Goal: Use online tool/utility: Utilize a website feature to perform a specific function

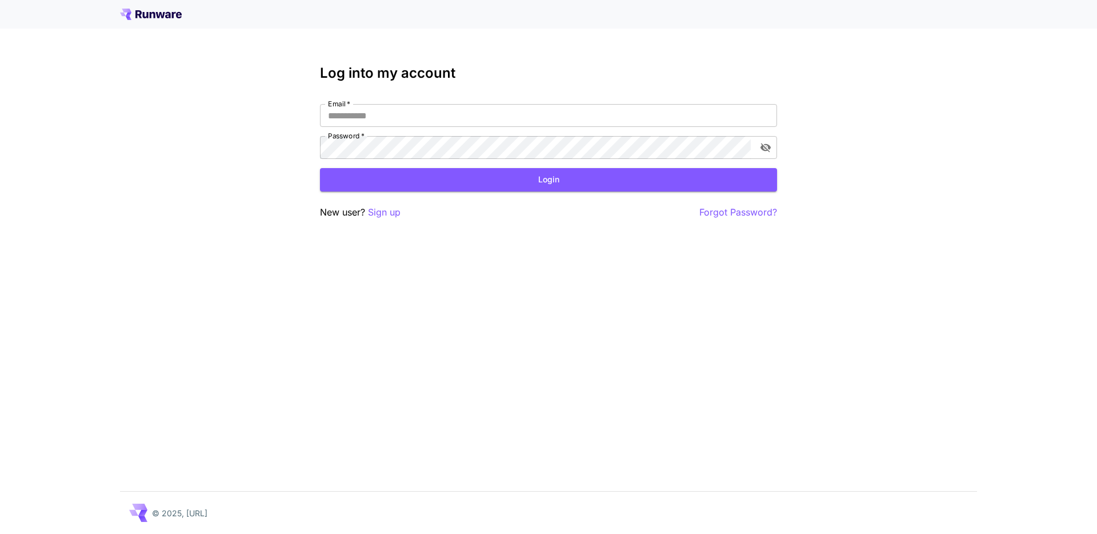
type input "**********"
click at [544, 174] on button "Login" at bounding box center [548, 179] width 457 height 23
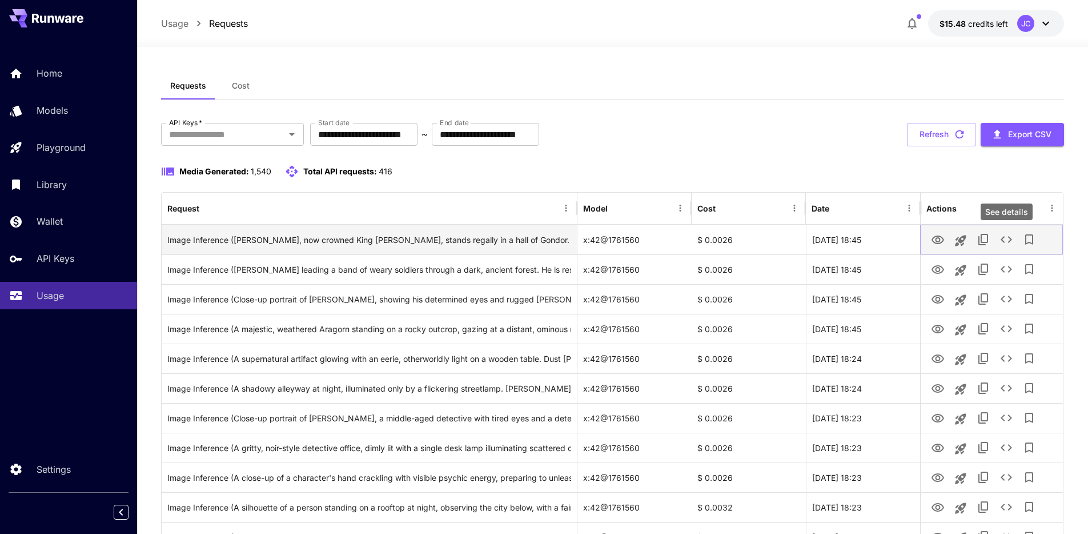
click at [1006, 239] on icon "See details" at bounding box center [1007, 240] width 14 height 14
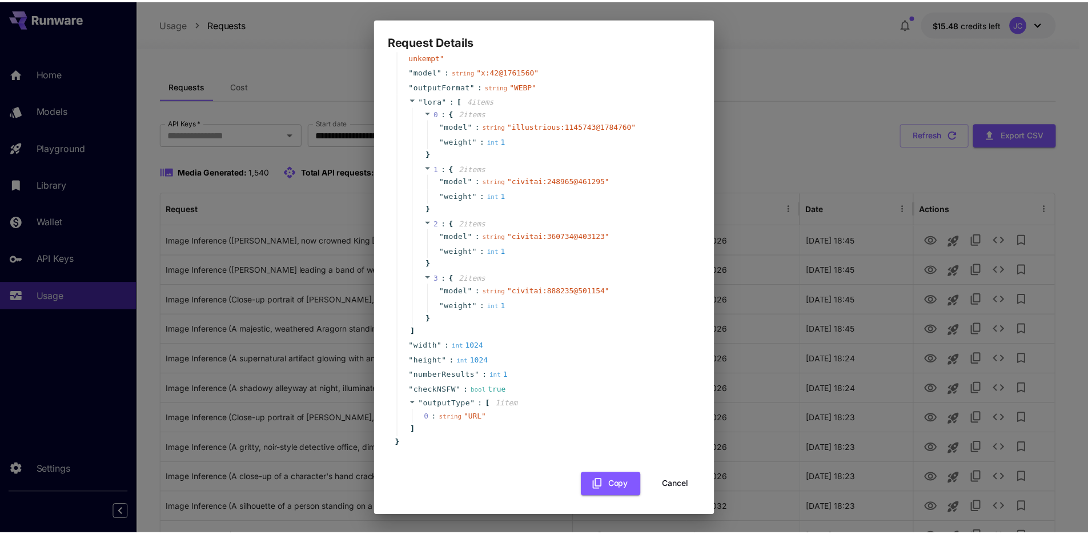
scroll to position [156, 0]
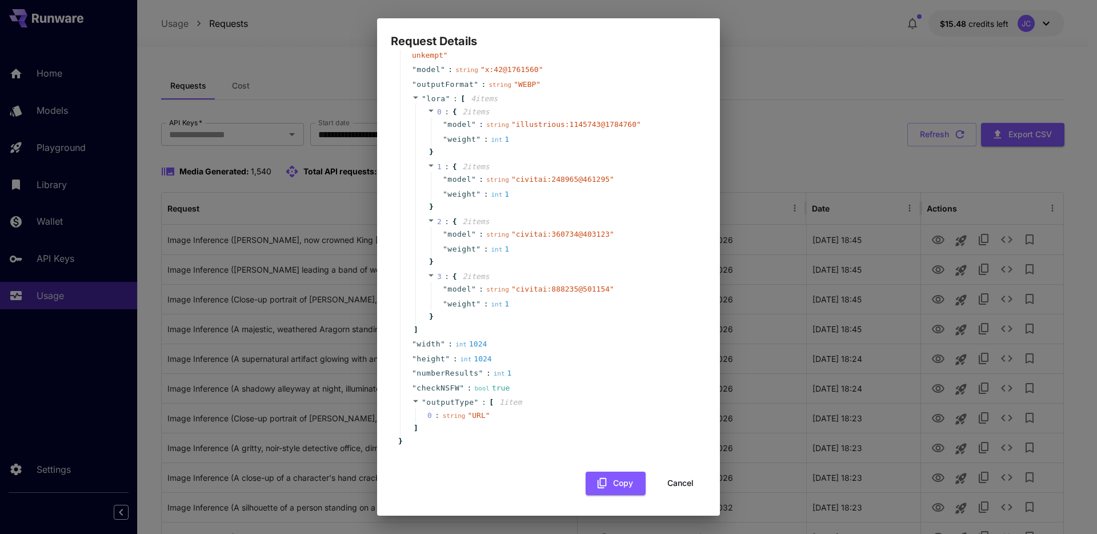
click at [676, 484] on button "Cancel" at bounding box center [680, 482] width 51 height 23
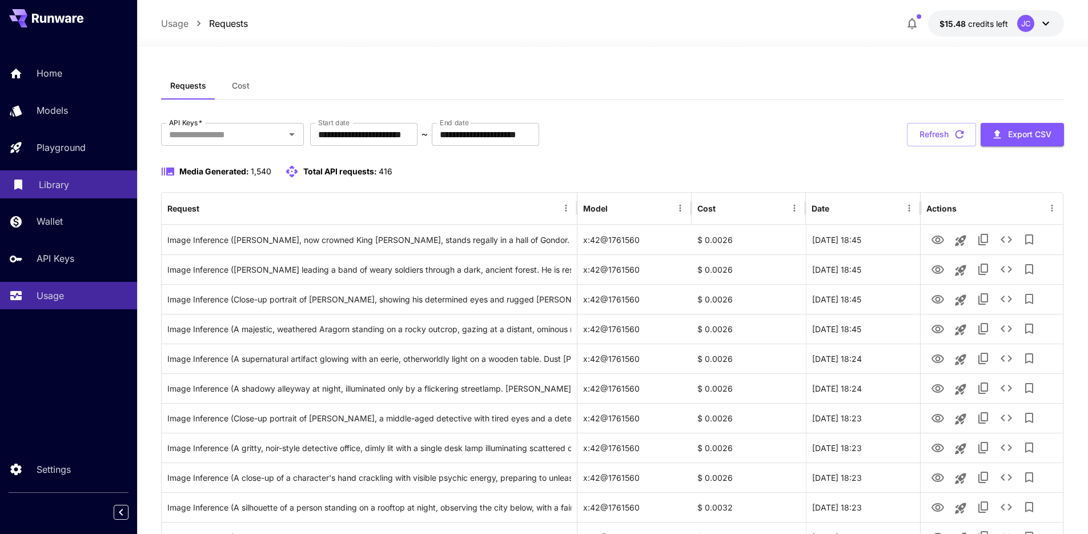
click at [54, 182] on p "Library" at bounding box center [54, 185] width 30 height 14
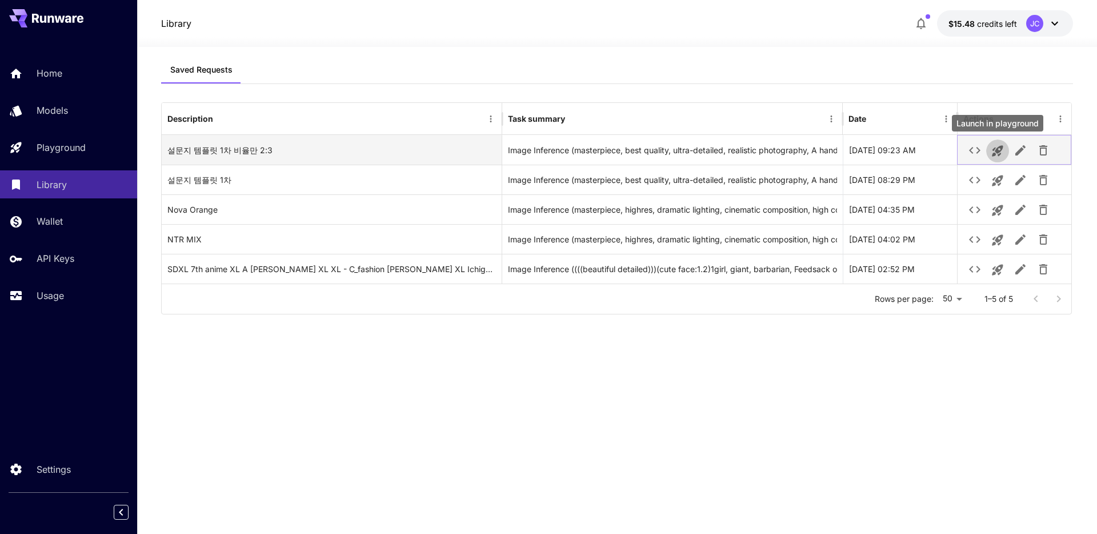
click at [997, 149] on icon "Launch in playground" at bounding box center [997, 151] width 11 height 11
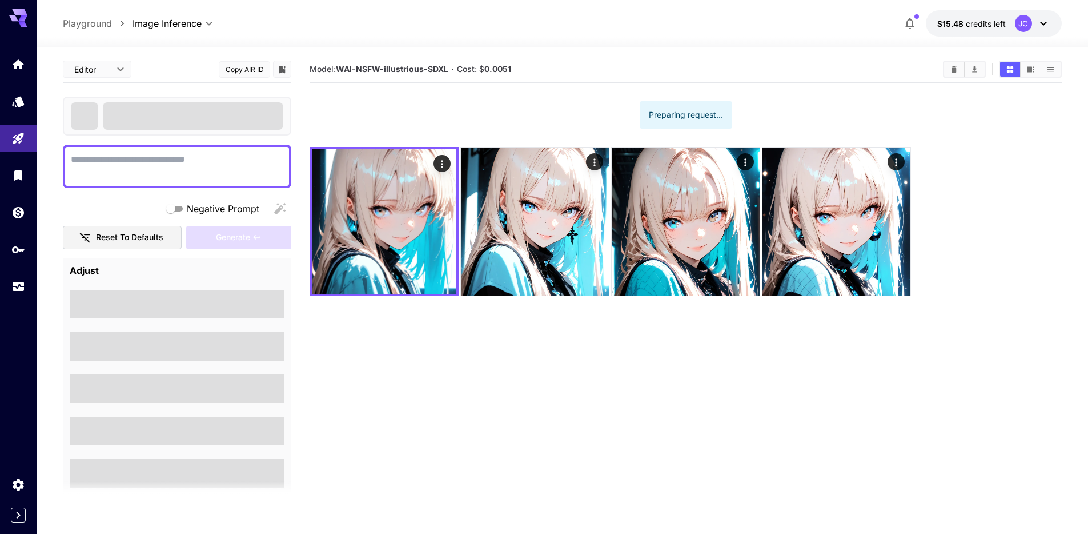
type textarea "**********"
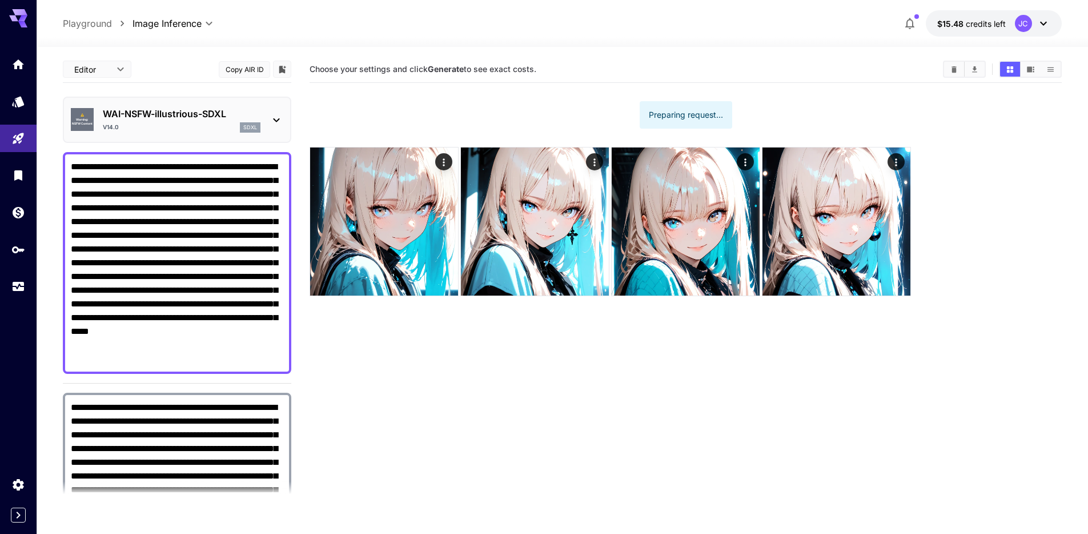
scroll to position [5, 0]
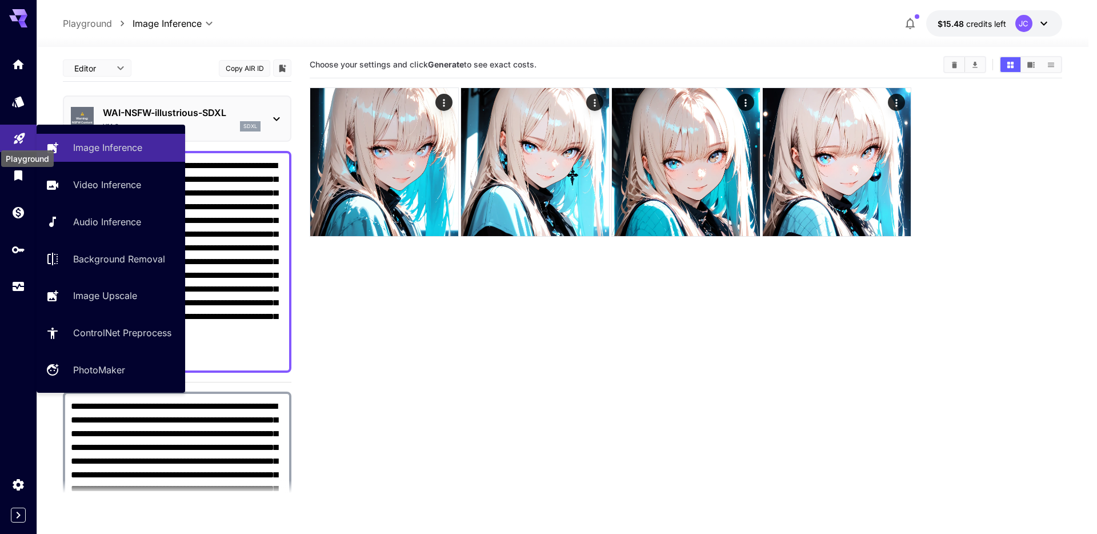
click at [19, 132] on icon "Playground" at bounding box center [20, 135] width 14 height 14
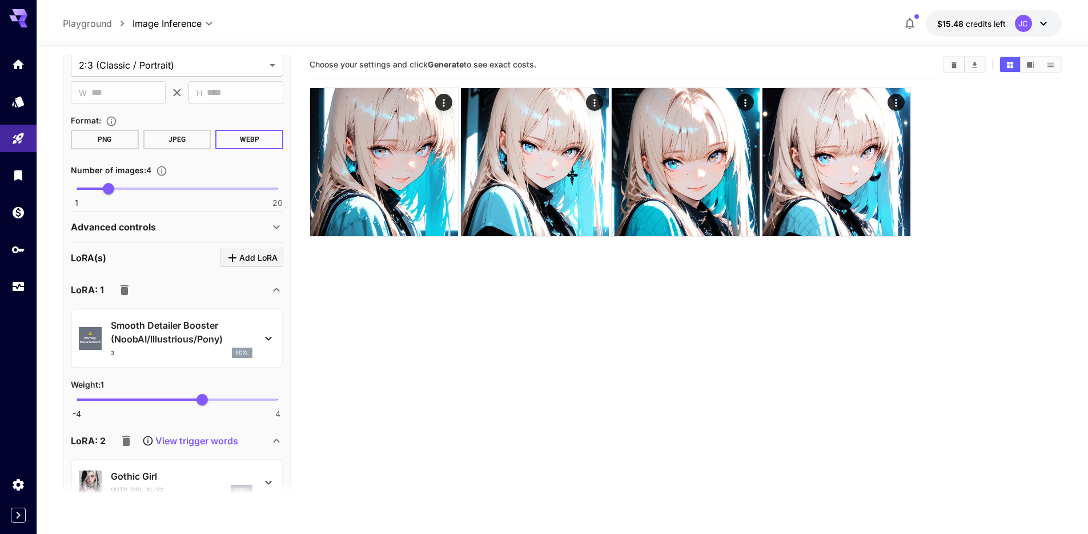
scroll to position [551, 0]
